Goal: Task Accomplishment & Management: Manage account settings

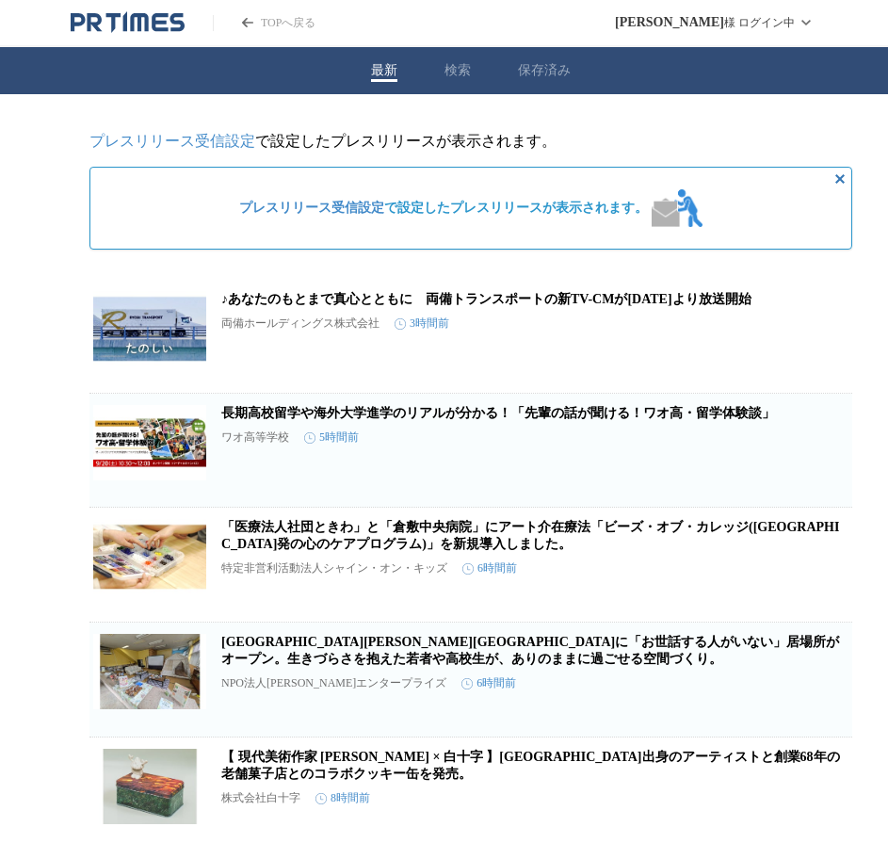
click at [538, 78] on button "保存済み" at bounding box center [544, 70] width 53 height 17
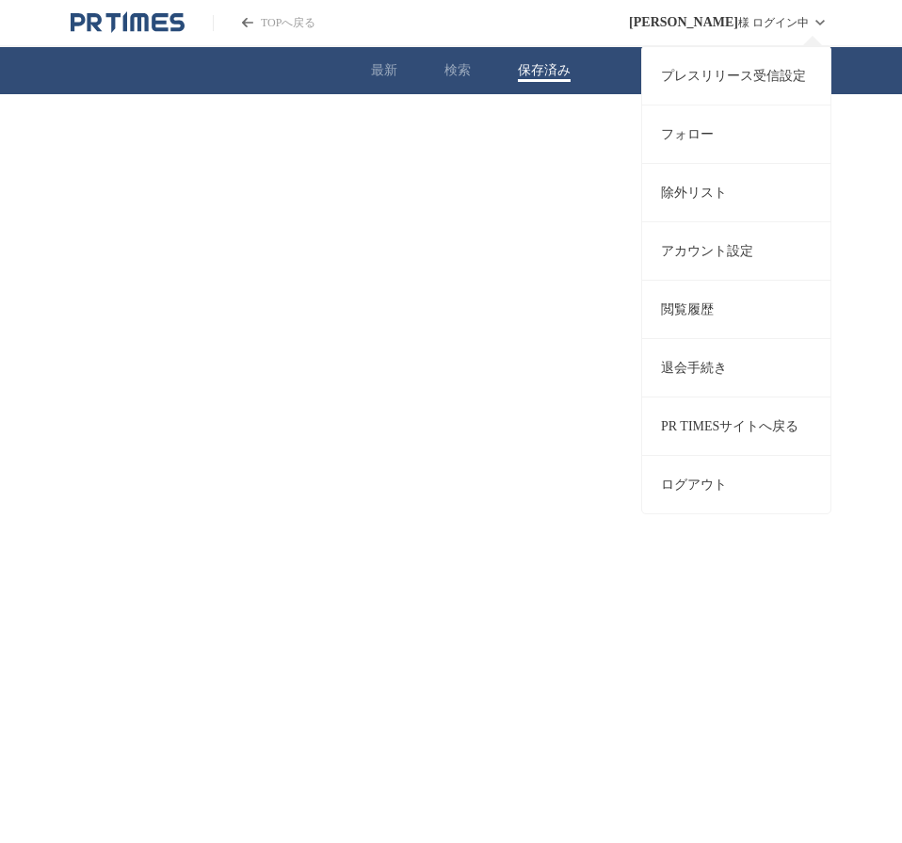
click at [715, 67] on link "プレスリリース受信設定" at bounding box center [736, 75] width 188 height 58
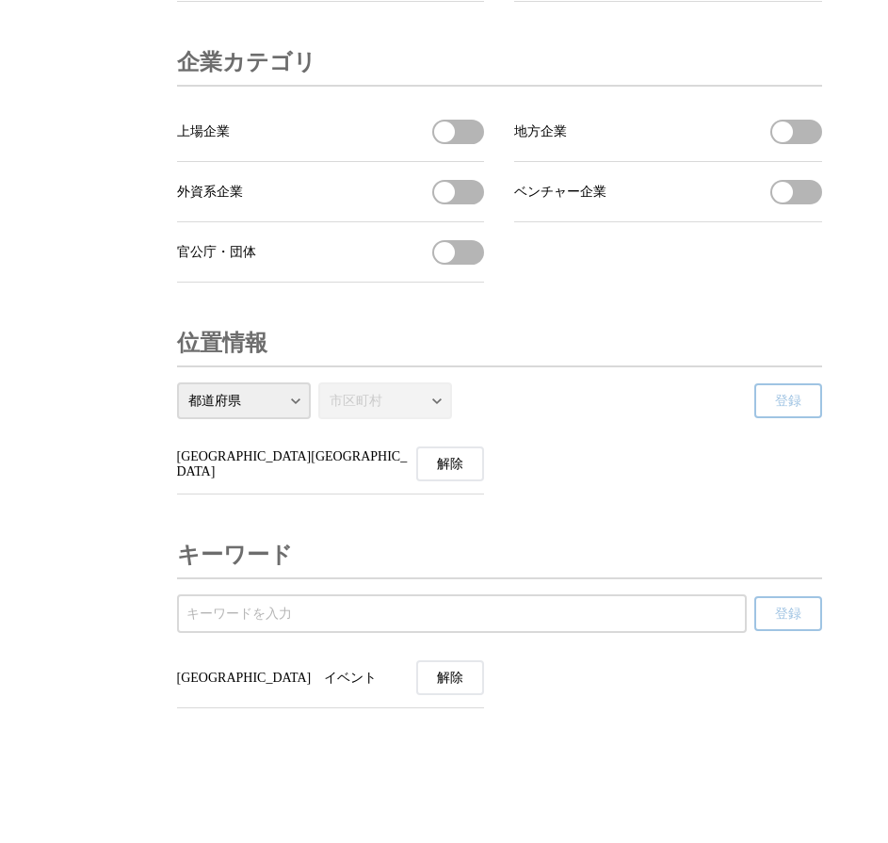
scroll to position [6387, 0]
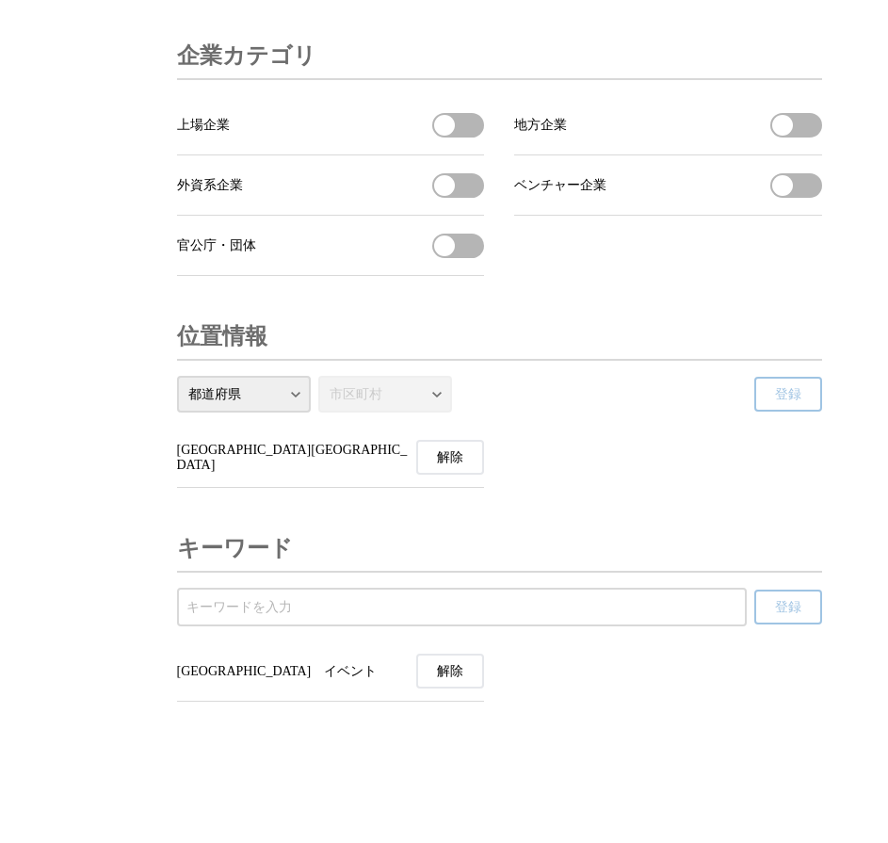
click at [274, 452] on li "岡山県岡山市 解除" at bounding box center [331, 457] width 308 height 60
click at [277, 388] on select "都道府県 北海道 青森県 岩手県 宮城県 秋田県 山形県 福島県 茨城県 栃木県 群馬県 埼玉県 千葉県 東京都 神奈川県 新潟県 富山県 石川県 福井県 山…" at bounding box center [244, 394] width 134 height 37
select select "33"
click at [177, 376] on select "都道府県 北海道 青森県 岩手県 宮城県 秋田県 山形県 福島県 茨城県 栃木県 群馬県 埼玉県 千葉県 東京都 神奈川県 新潟県 富山県 石川県 福井県 山…" at bounding box center [244, 394] width 134 height 37
click at [406, 411] on select "市区町村 岡山市 岡山市 倉敷市 津山市 玉野市 笠岡市 井原市 総社市 高梁市 新見市 備前市 瀬戸内市 赤磐市 真庭市 美作市 浅口市 和気町 早島町 里…" at bounding box center [385, 394] width 134 height 37
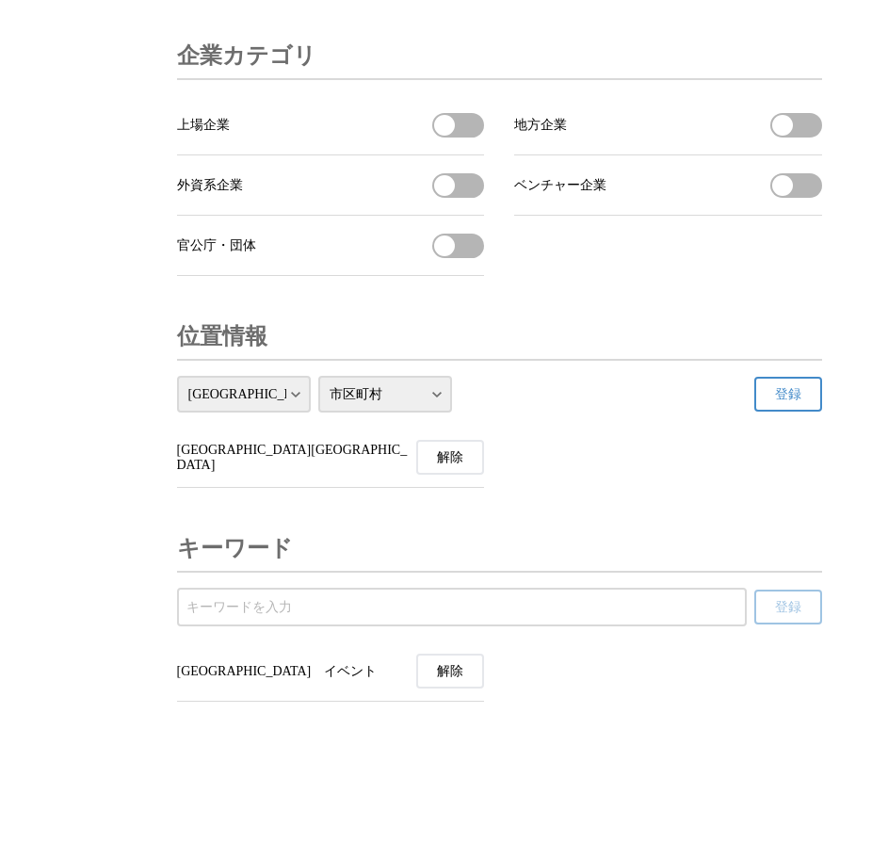
select select "33423"
click at [318, 376] on select "市区町村 岡山市 岡山市 倉敷市 津山市 玉野市 笠岡市 井原市 総社市 高梁市 新見市 備前市 瀬戸内市 赤磐市 真庭市 美作市 浅口市 和気町 早島町 里…" at bounding box center [385, 394] width 134 height 37
click at [790, 386] on span "登録" at bounding box center [788, 394] width 26 height 17
click at [318, 614] on input "受信するキーワードを登録する" at bounding box center [461, 607] width 551 height 21
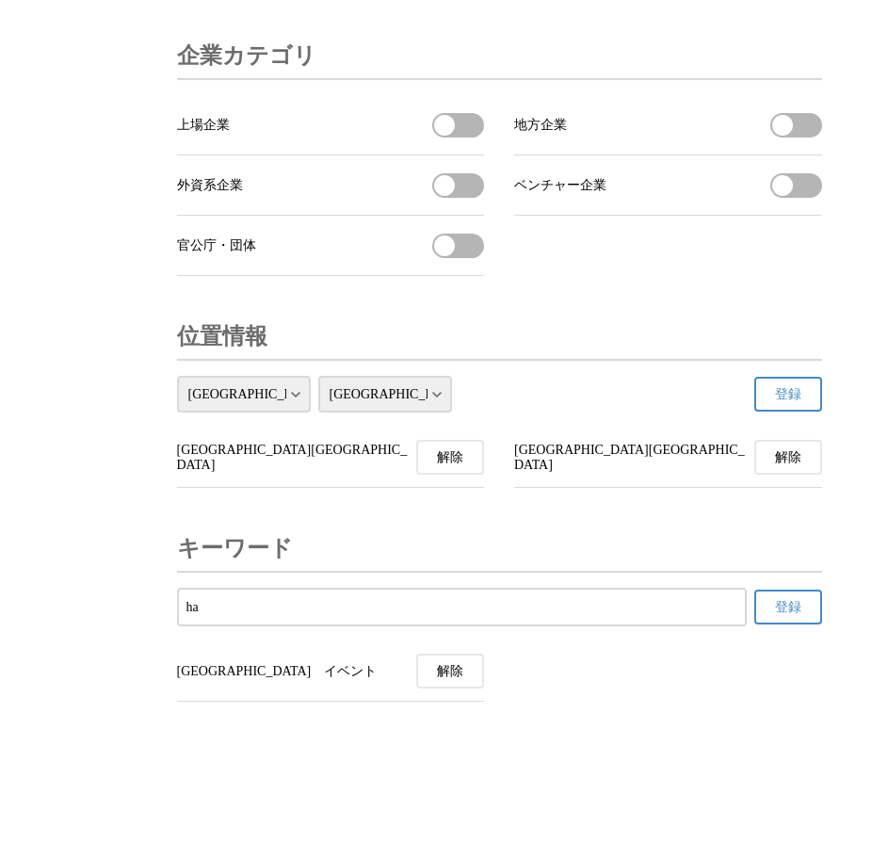
type input "h"
type input "早島町　イベント"
click at [804, 607] on button "登録" at bounding box center [788, 606] width 68 height 35
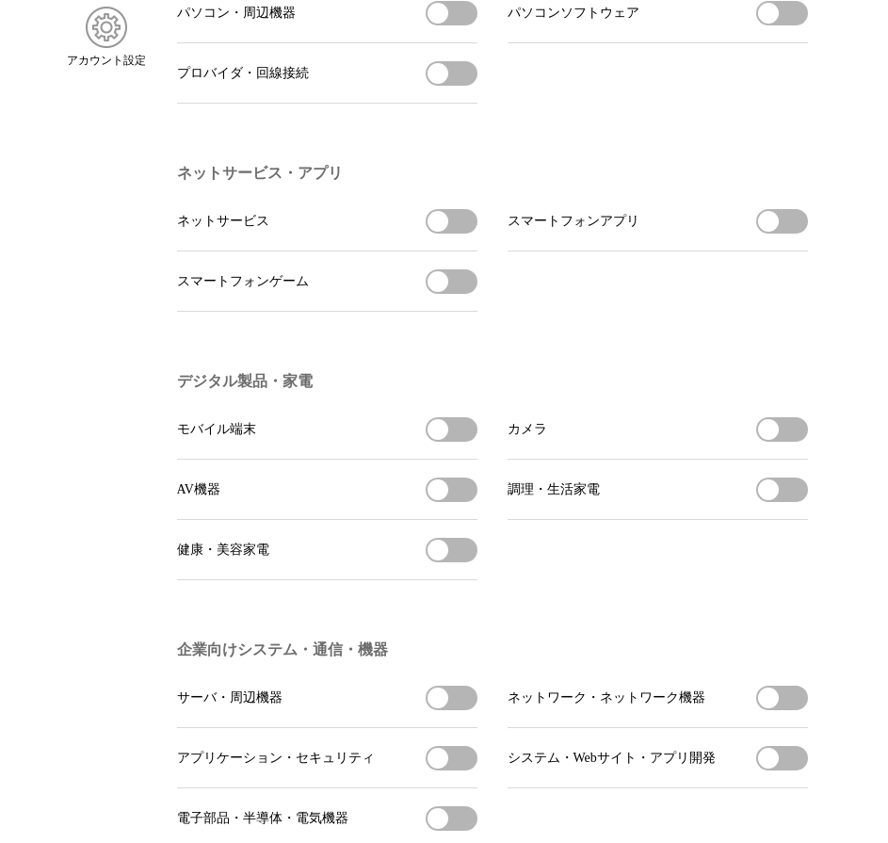
scroll to position [0, 0]
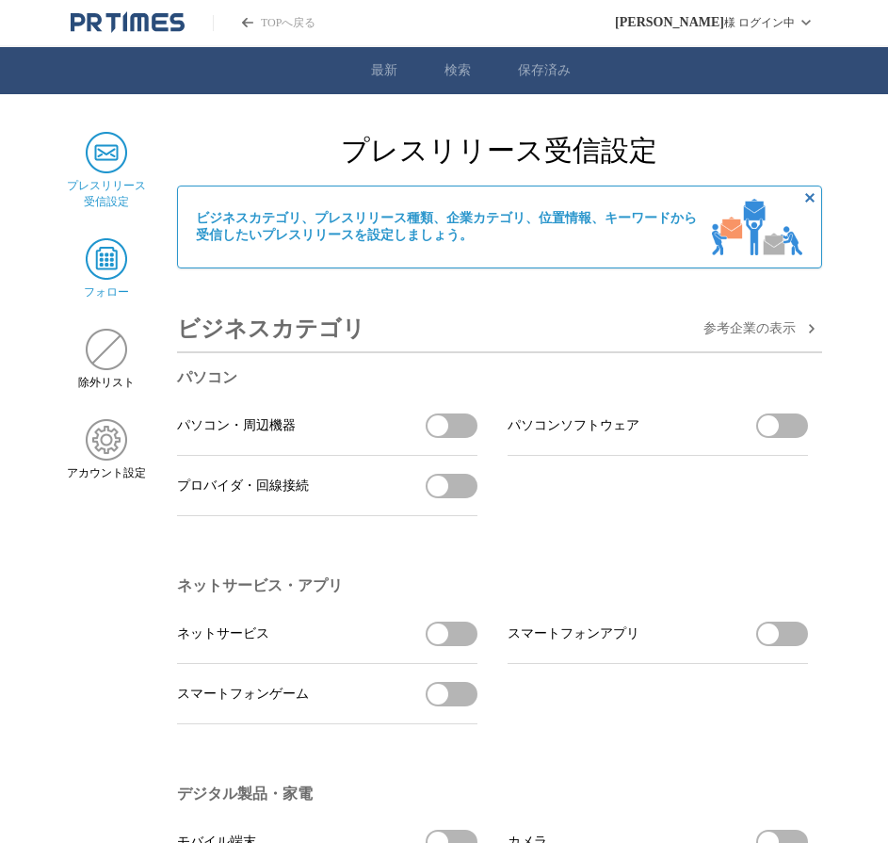
click at [112, 270] on img at bounding box center [106, 258] width 41 height 41
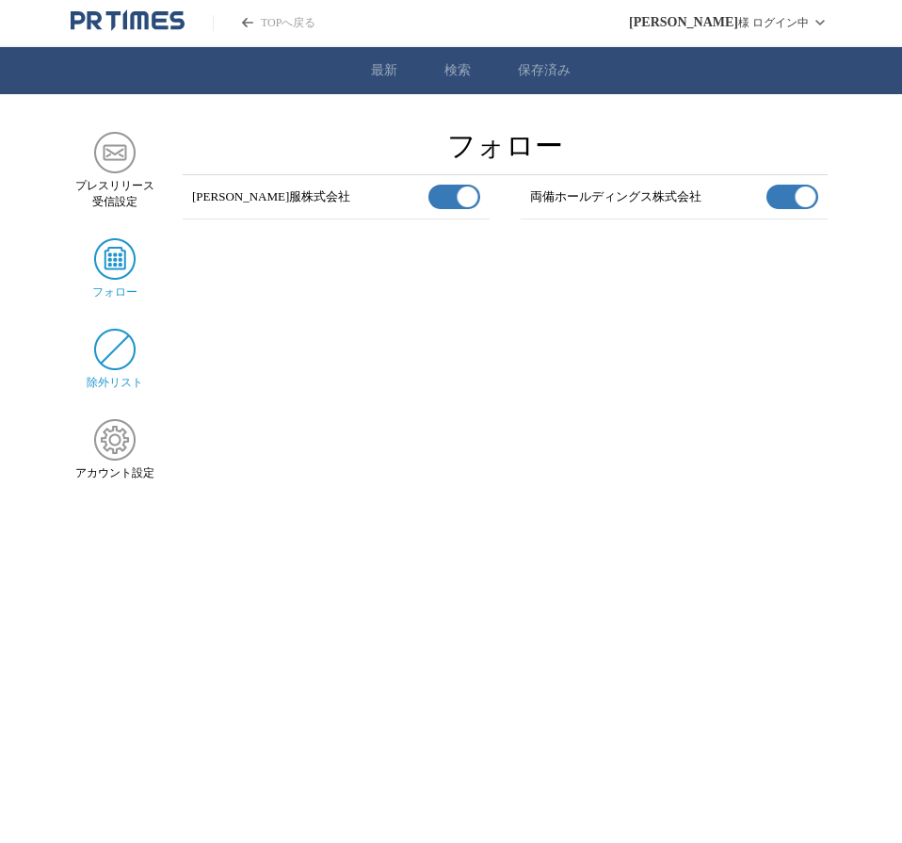
click at [104, 340] on img at bounding box center [114, 349] width 41 height 41
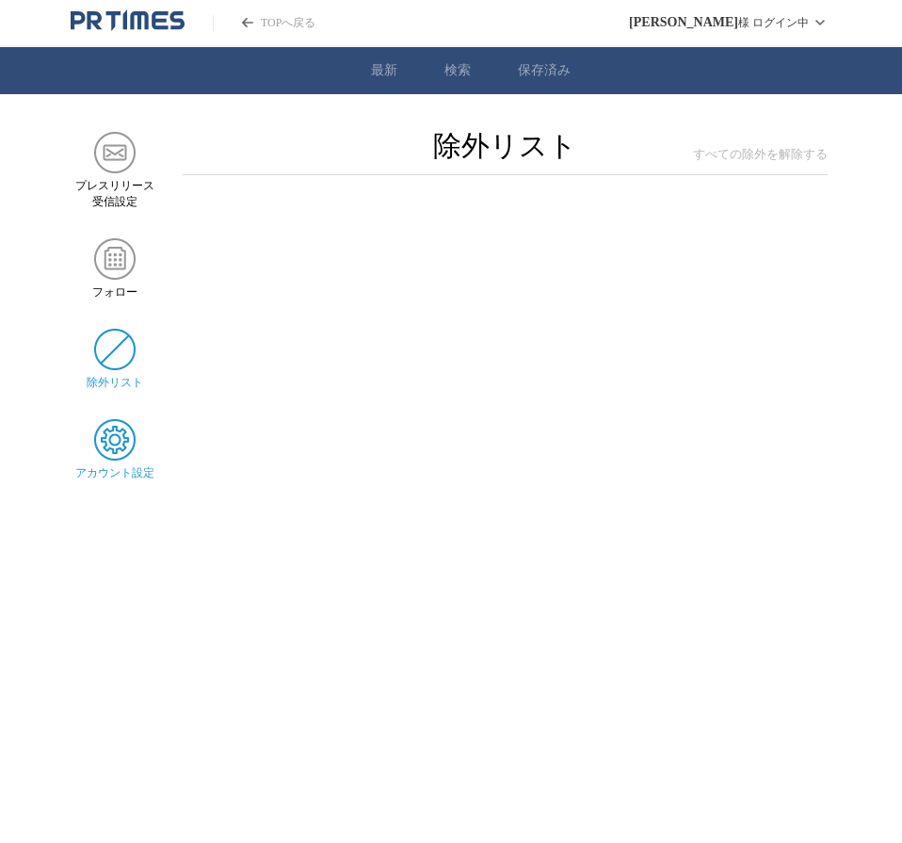
click at [125, 448] on img at bounding box center [114, 439] width 41 height 41
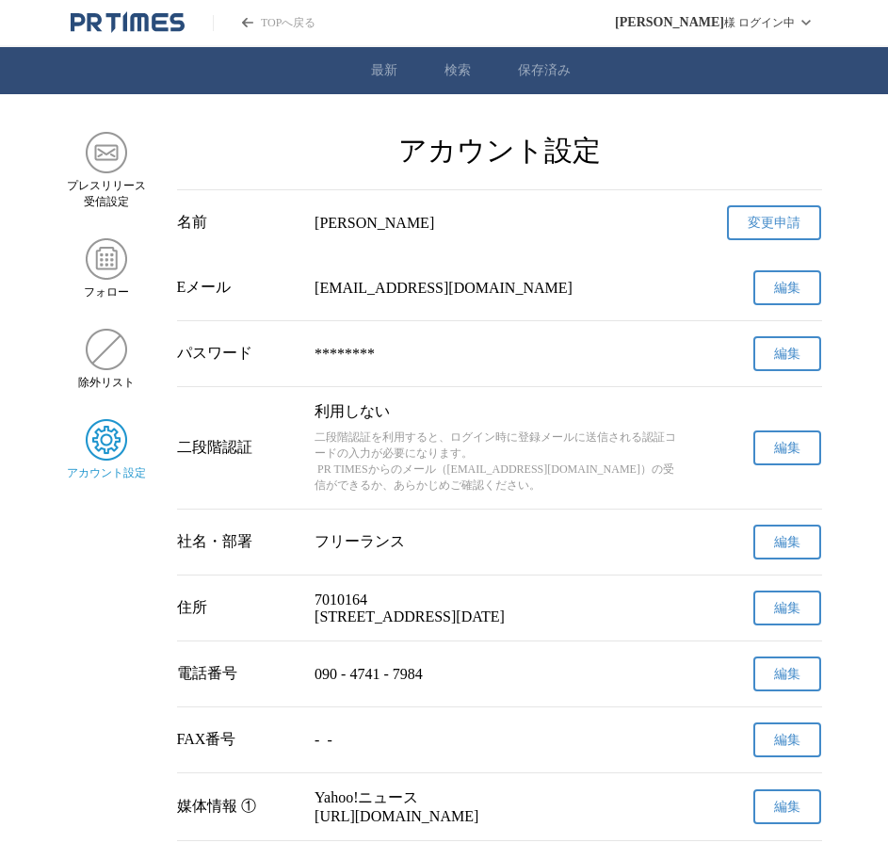
click at [384, 74] on link "最新" at bounding box center [384, 70] width 26 height 17
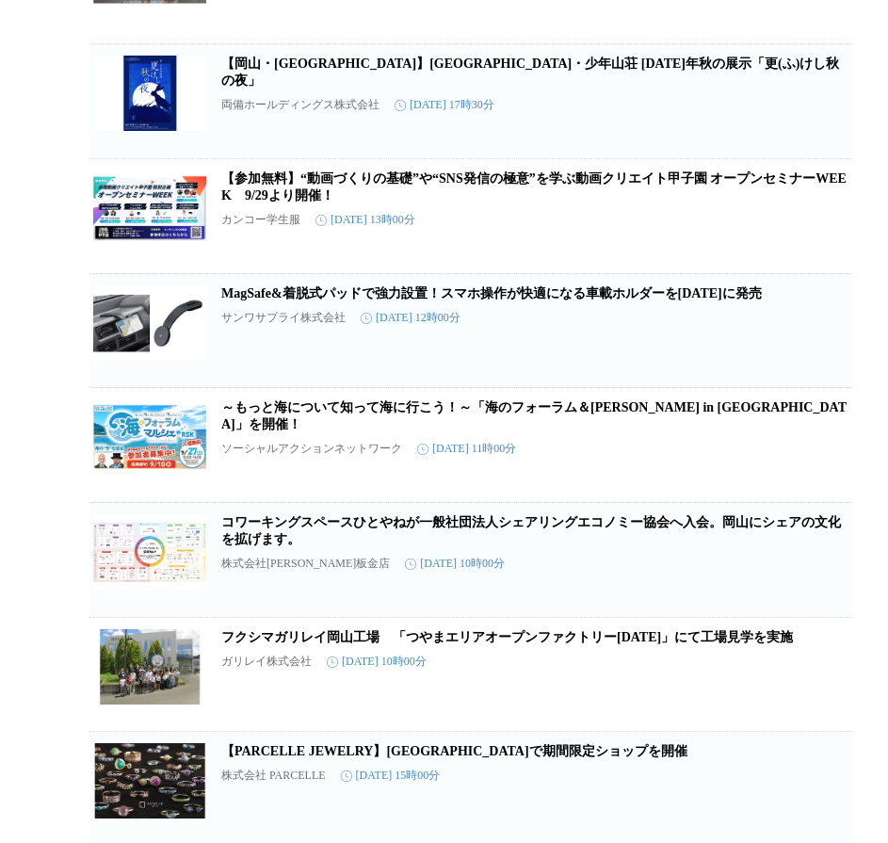
scroll to position [7163, 0]
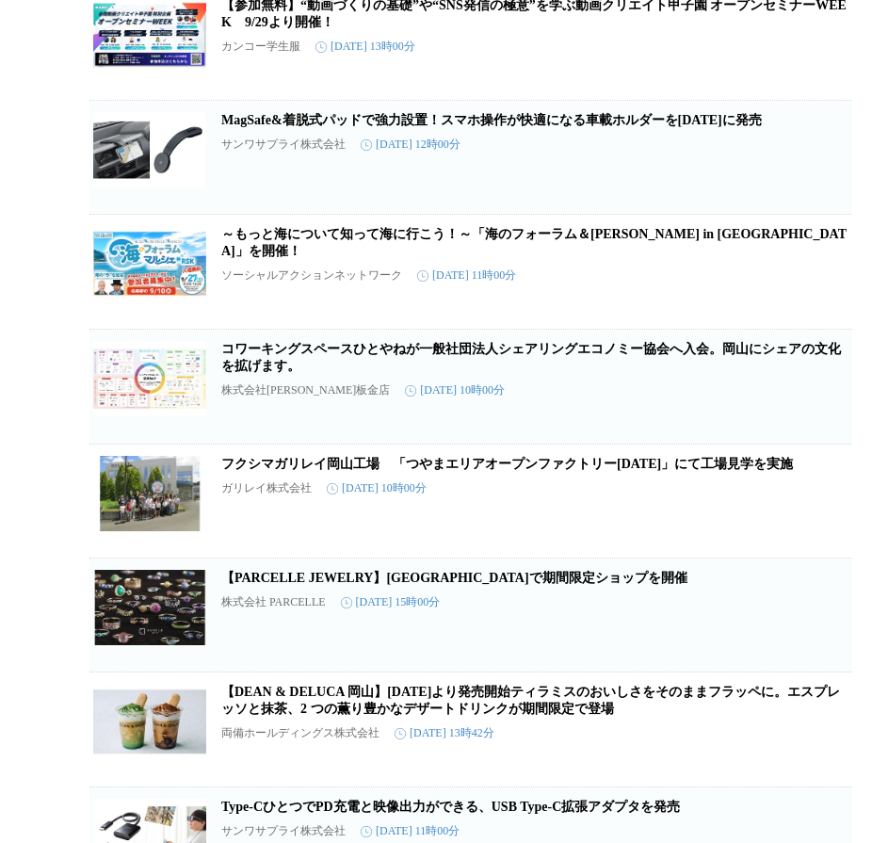
click at [300, 29] on link "【参加無料】“動画づくりの基礎”や“SNS発信の極意”を学ぶ動画クリエイト甲子園 オープンセミナーWEEK　9/29より開催！" at bounding box center [533, 13] width 625 height 31
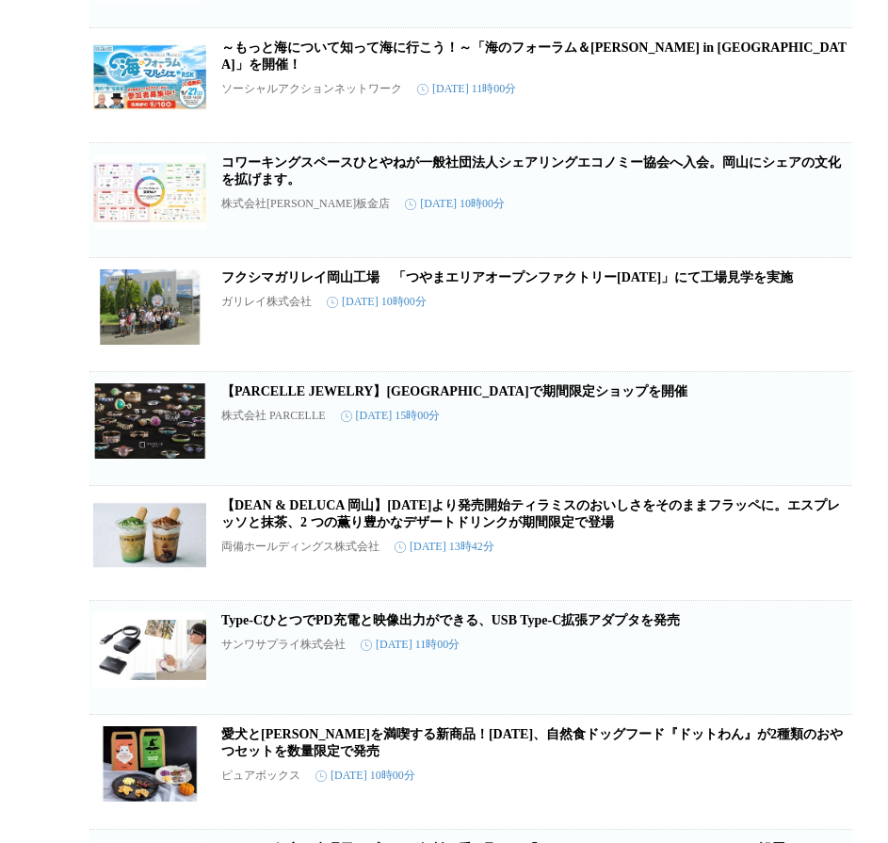
scroll to position [7351, 0]
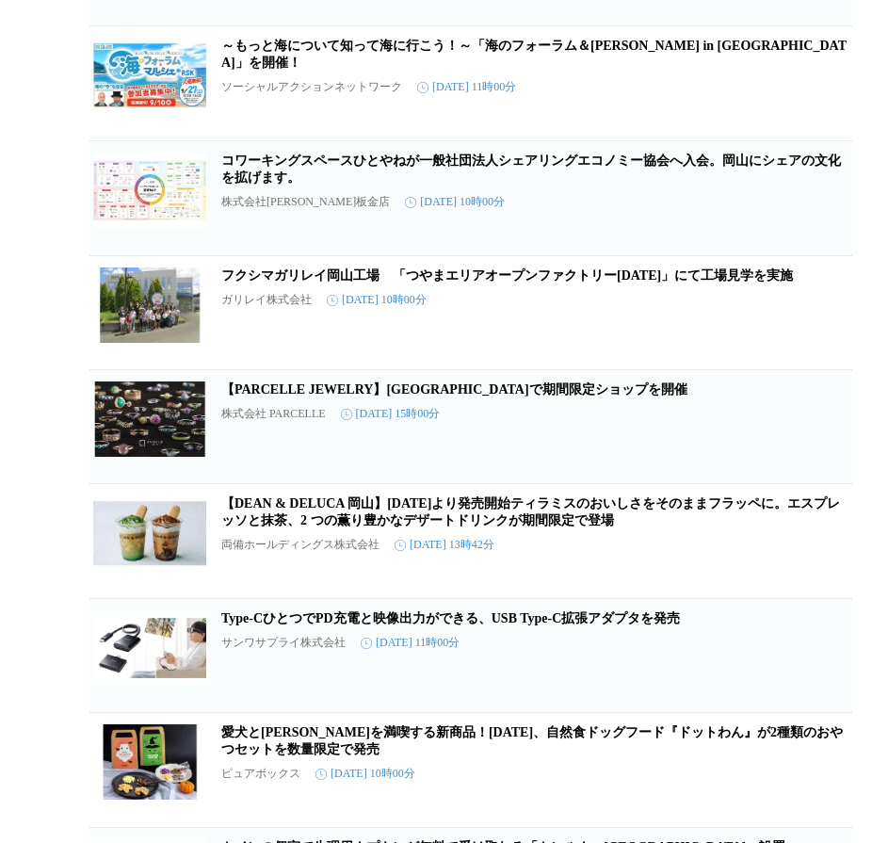
click at [337, 282] on link "フクシマガリレイ岡山工場　「つやまエリアオープンファクトリー[DATE]」にて工場見学を実施" at bounding box center [506, 275] width 571 height 14
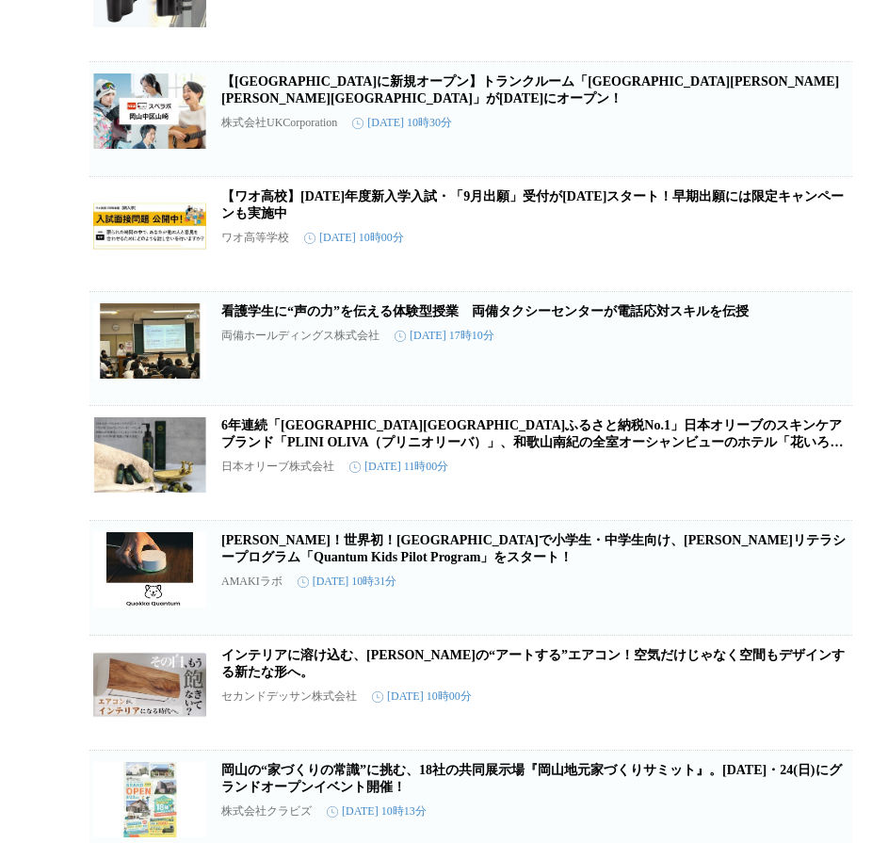
scroll to position [14751, 0]
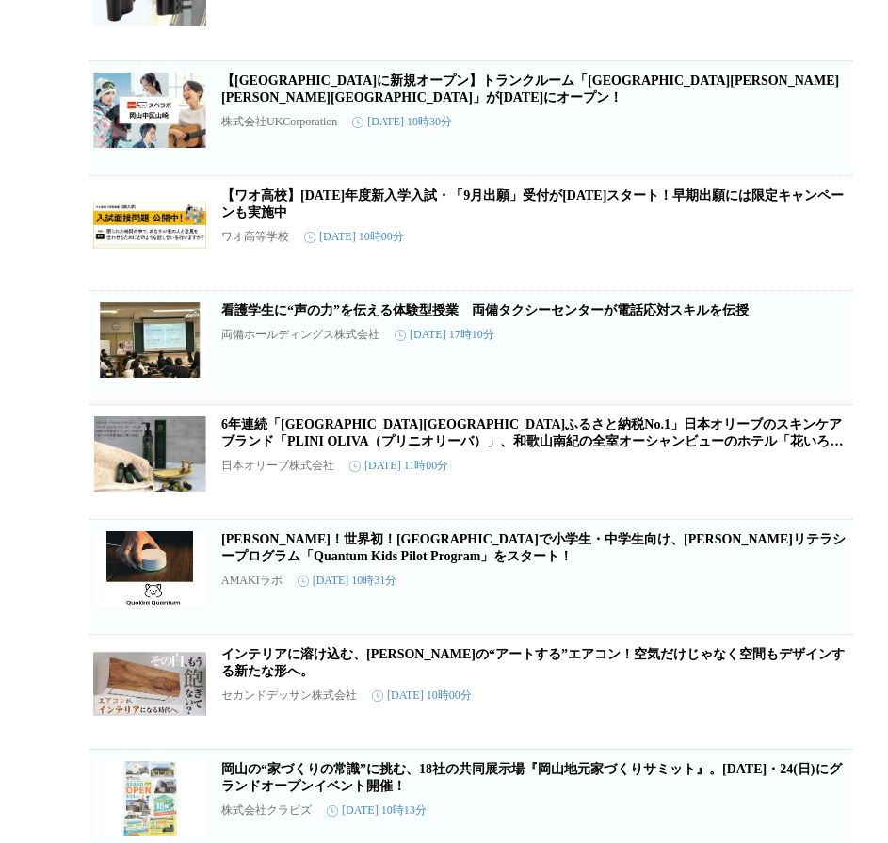
click at [342, 104] on link "【[GEOGRAPHIC_DATA]に新規オープン】トランクルーム「[GEOGRAPHIC_DATA][PERSON_NAME][PERSON_NAME][G…" at bounding box center [530, 88] width 618 height 31
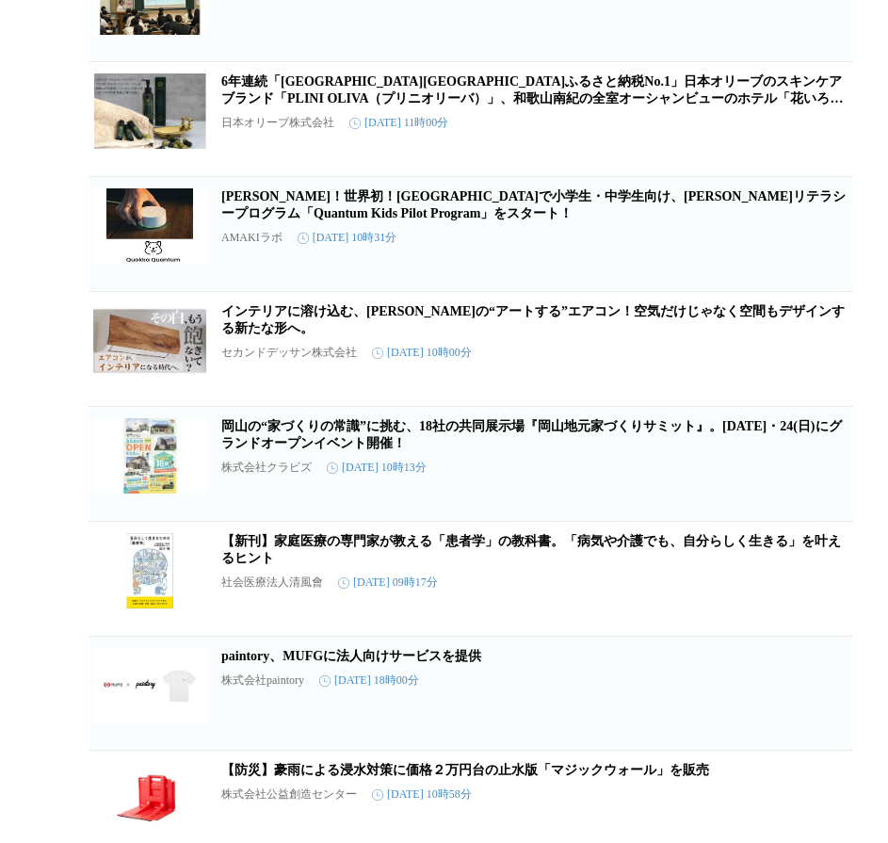
scroll to position [15127, 0]
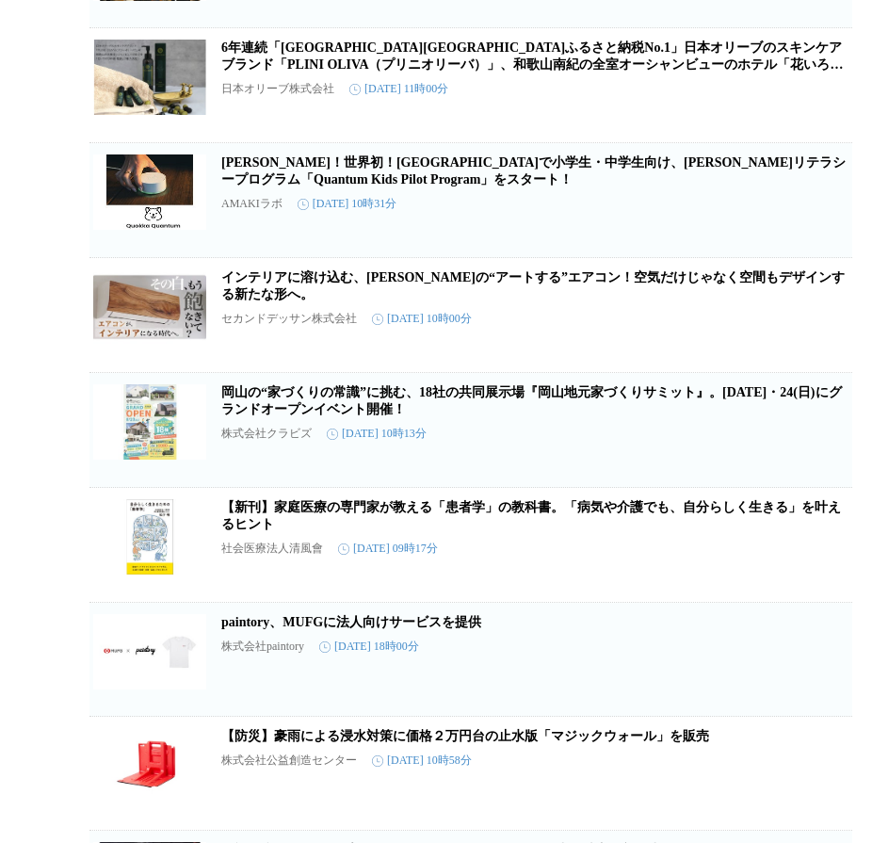
click at [246, 186] on link "[PERSON_NAME]！世界初！[GEOGRAPHIC_DATA]で小学生・中学生向け、[PERSON_NAME]リテラシープログラム「Quantum K…" at bounding box center [533, 170] width 624 height 31
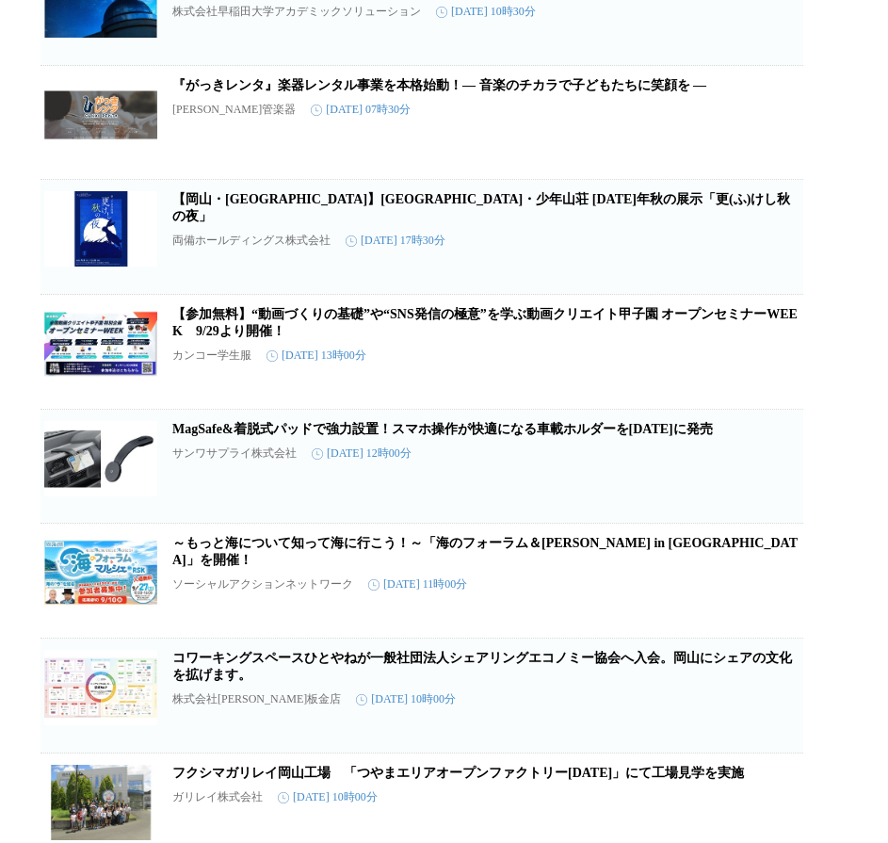
scroll to position [0, 54]
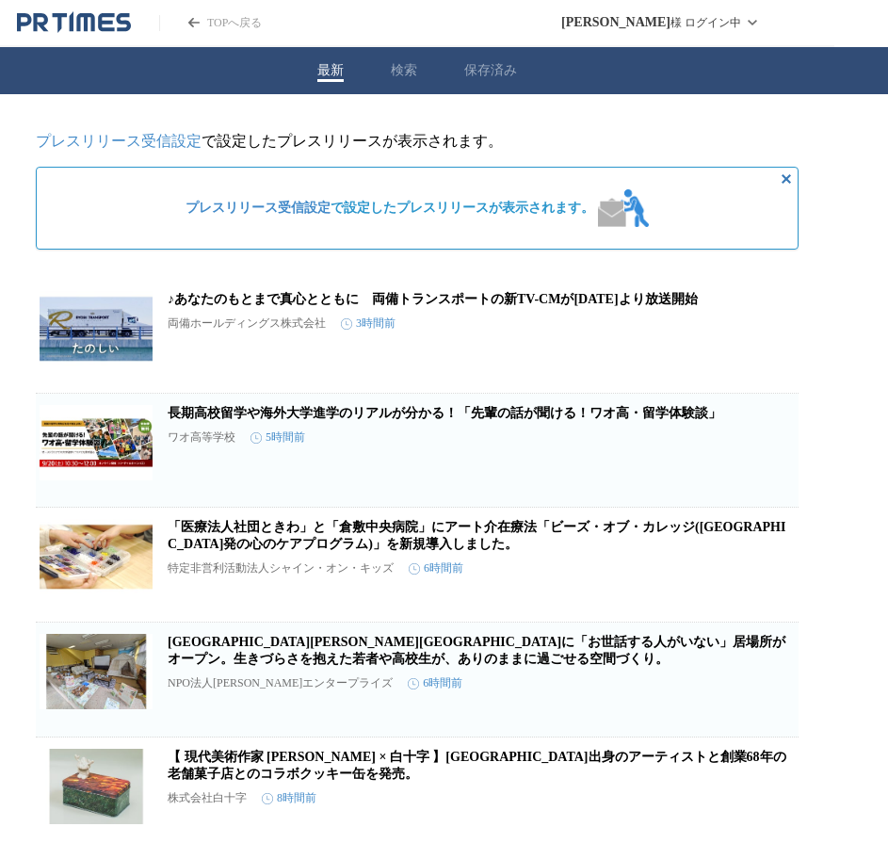
drag, startPoint x: 51, startPoint y: 827, endPoint x: 116, endPoint y: 112, distance: 717.5
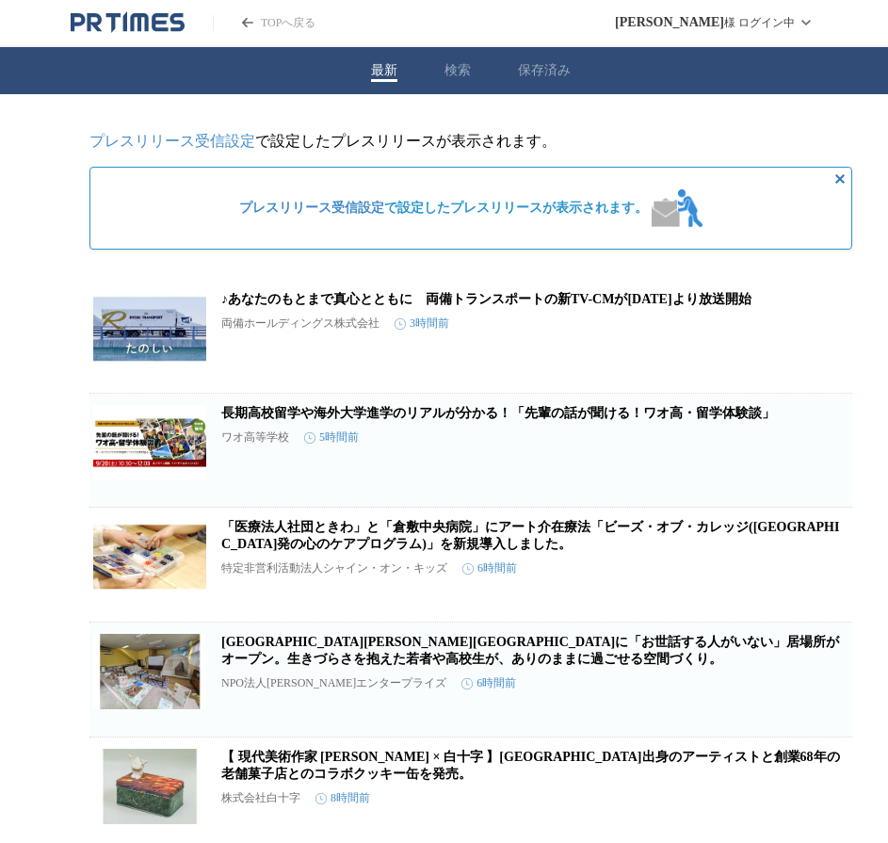
drag, startPoint x: 409, startPoint y: 349, endPoint x: 151, endPoint y: 340, distance: 258.1
